Goal: Task Accomplishment & Management: Use online tool/utility

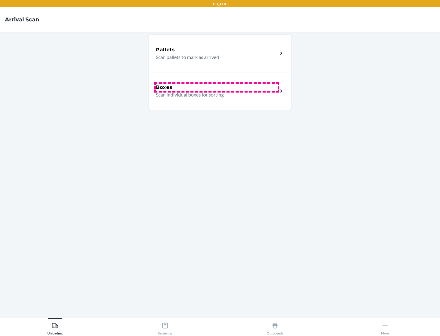
click at [217, 87] on div "Boxes" at bounding box center [217, 87] width 122 height 7
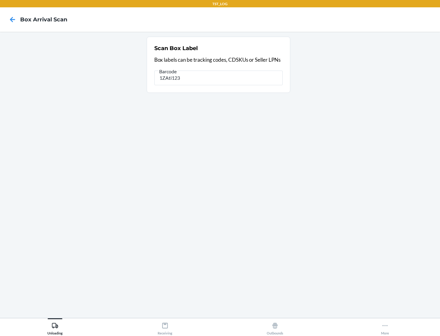
type input "1ZAti123"
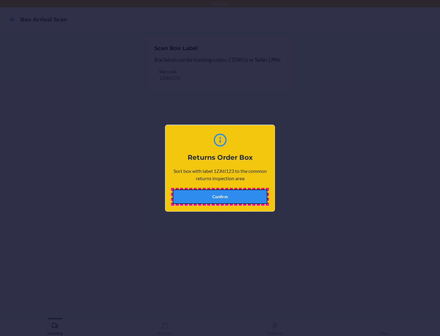
click at [220, 197] on button "Confirm" at bounding box center [220, 196] width 95 height 15
